Goal: Transaction & Acquisition: Purchase product/service

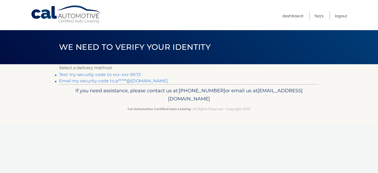
click at [115, 75] on link "Text my security code to xxx-xxx-9072" at bounding box center [100, 74] width 82 height 5
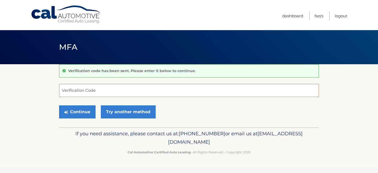
click at [145, 93] on input "Verification Code" at bounding box center [189, 90] width 260 height 13
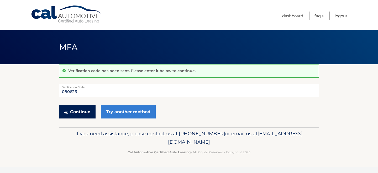
type input "080626"
click at [79, 111] on button "Continue" at bounding box center [77, 111] width 36 height 13
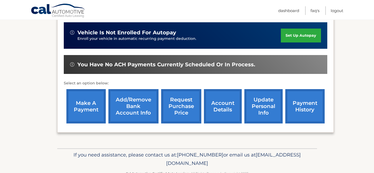
scroll to position [141, 0]
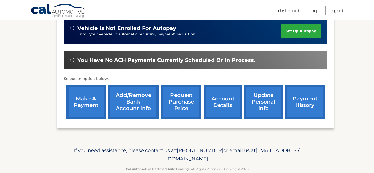
click at [89, 100] on link "make a payment" at bounding box center [85, 102] width 39 height 34
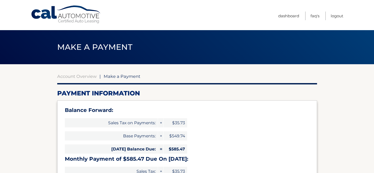
select select "YjA2ODcyZmQtNzk0Yi00ZTBkLWJmODItMTBkZGVlMWIxYzBi"
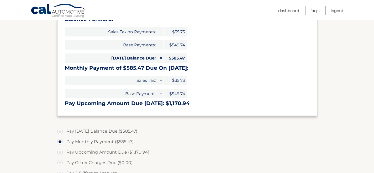
scroll to position [94, 0]
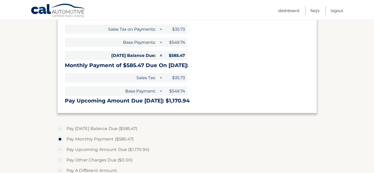
click at [171, 55] on span "$585.47" at bounding box center [175, 55] width 24 height 9
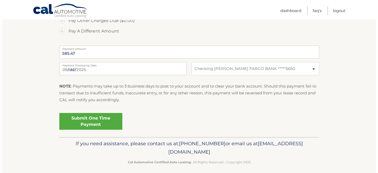
scroll to position [233, 0]
click at [86, 122] on link "Submit One Time Payment" at bounding box center [88, 121] width 63 height 17
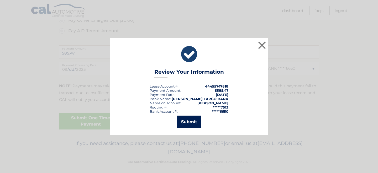
click at [189, 120] on button "Submit" at bounding box center [189, 122] width 24 height 13
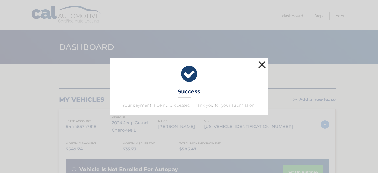
click at [264, 64] on button "×" at bounding box center [262, 65] width 10 height 10
